Goal: Task Accomplishment & Management: Use online tool/utility

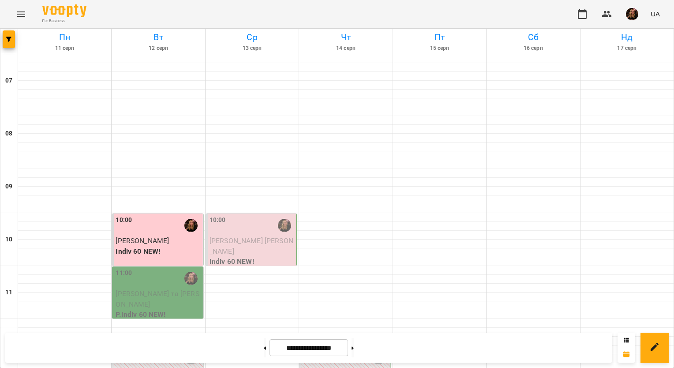
click at [148, 278] on div "11:00" at bounding box center [158, 278] width 85 height 20
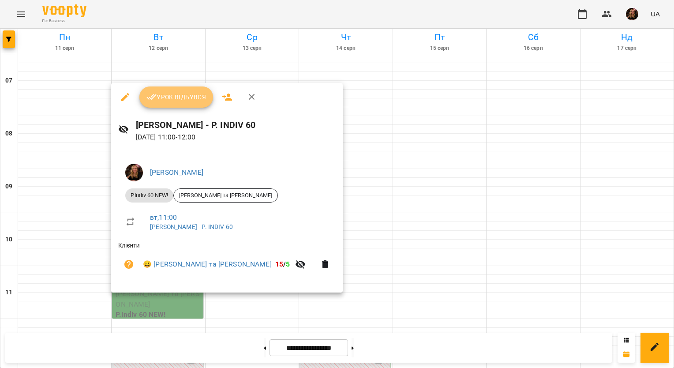
click at [178, 99] on span "Урок відбувся" at bounding box center [176, 97] width 60 height 11
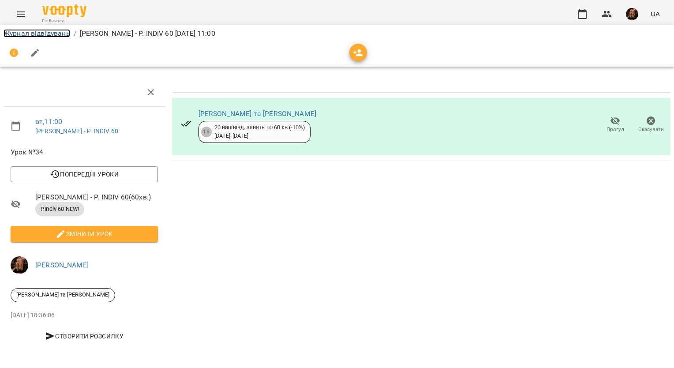
click at [67, 34] on link "Журнал відвідувань" at bounding box center [37, 33] width 67 height 8
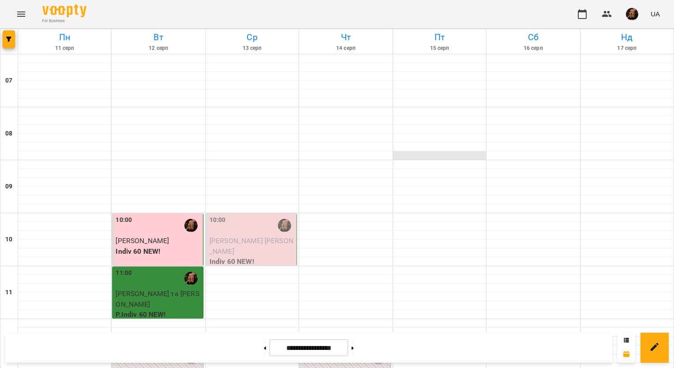
scroll to position [220, 0]
click at [635, 11] on img "button" at bounding box center [632, 14] width 12 height 12
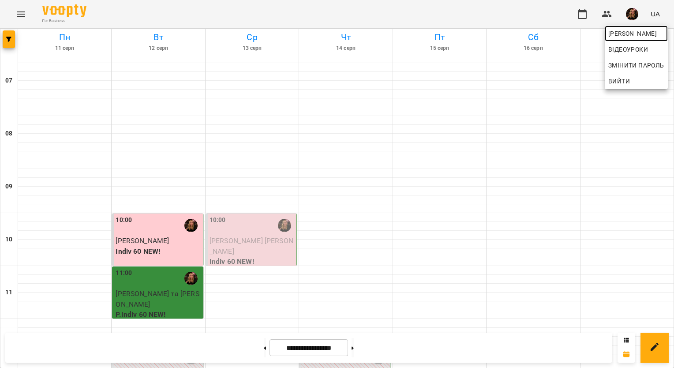
click at [629, 34] on span "[PERSON_NAME]" at bounding box center [636, 33] width 56 height 11
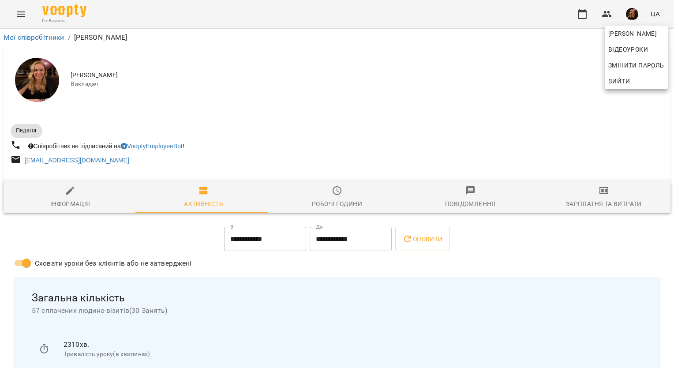
click at [601, 194] on div at bounding box center [337, 184] width 674 height 368
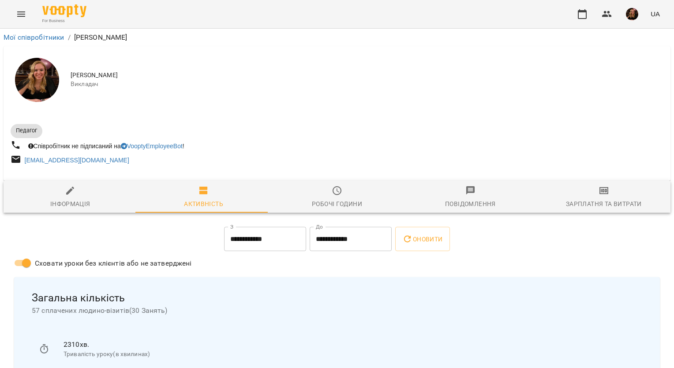
click at [599, 194] on icon "button" at bounding box center [603, 190] width 9 height 7
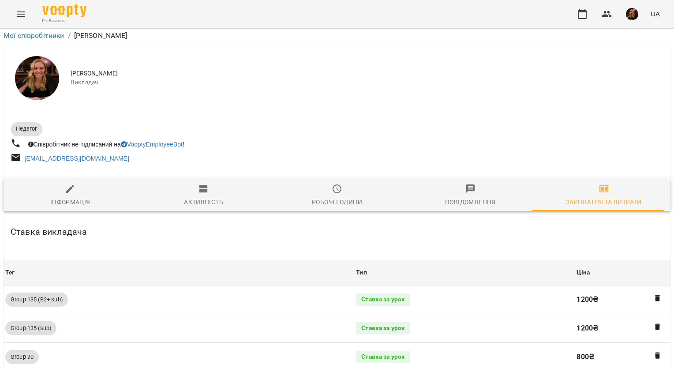
scroll to position [794, 0]
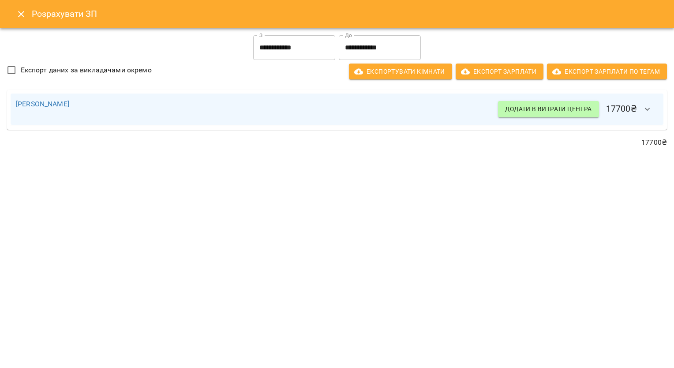
click at [645, 108] on icon "button" at bounding box center [647, 109] width 5 height 3
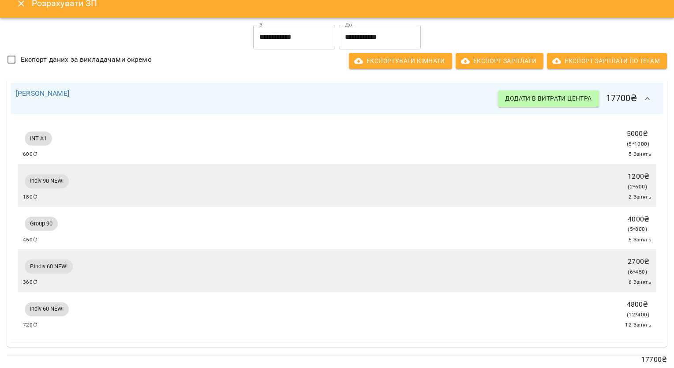
scroll to position [0, 0]
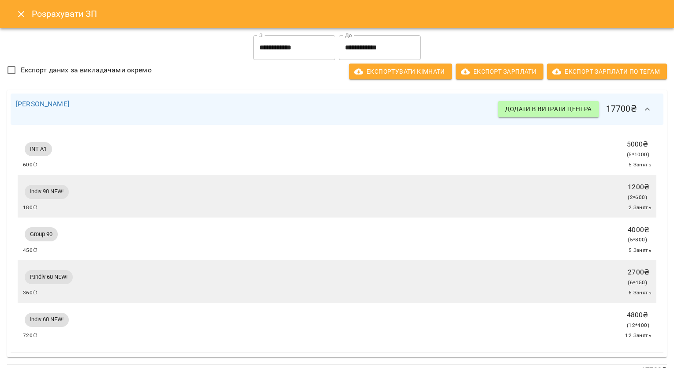
click at [17, 11] on icon "Close" at bounding box center [21, 14] width 11 height 11
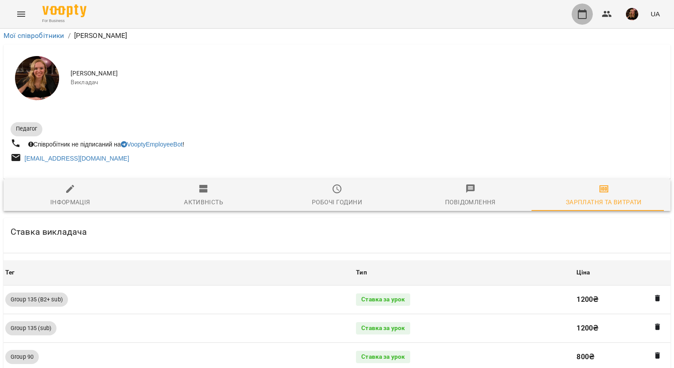
click at [578, 13] on icon "button" at bounding box center [582, 14] width 9 height 10
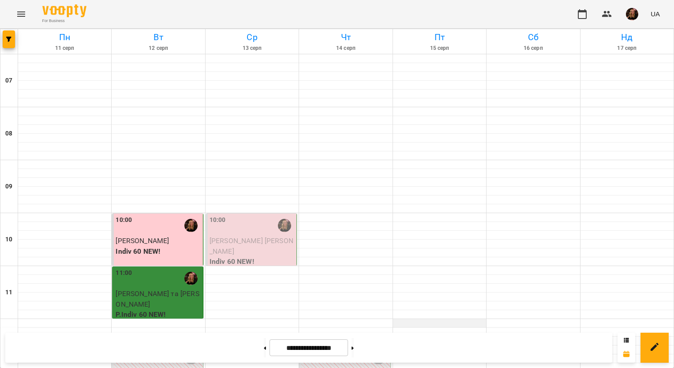
scroll to position [572, 0]
